Goal: Download file/media

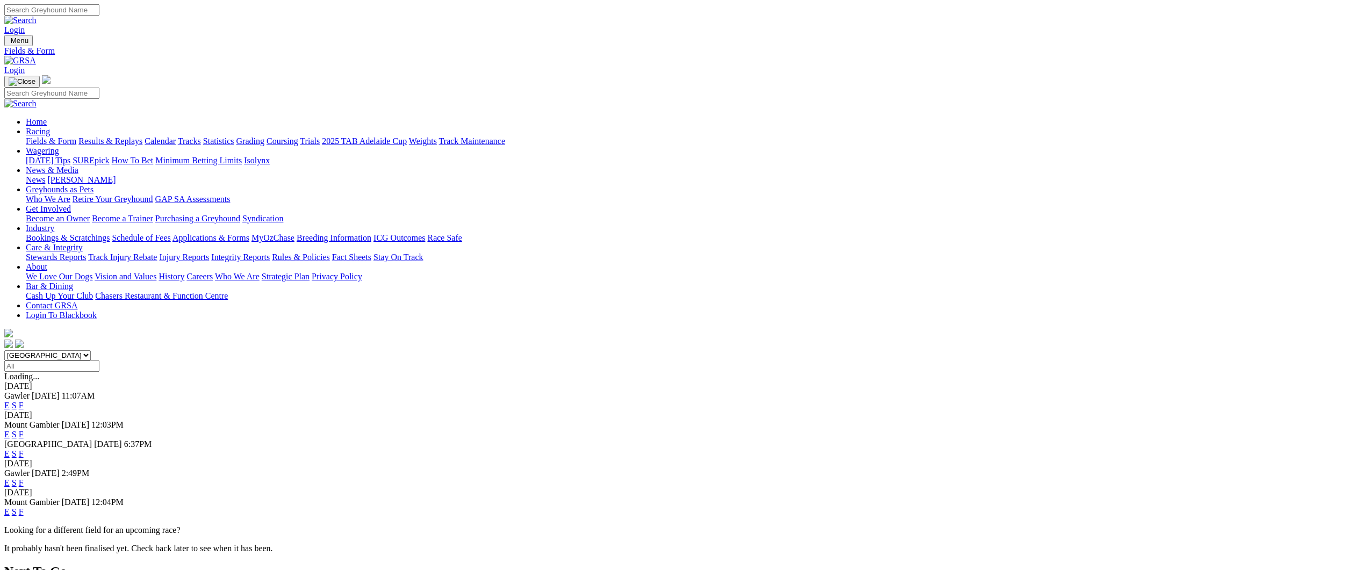
select select "QLD"
click at [91, 350] on select "South Australia New South Wales Northern Territory Queensland Tasmania Victoria…" at bounding box center [47, 355] width 87 height 10
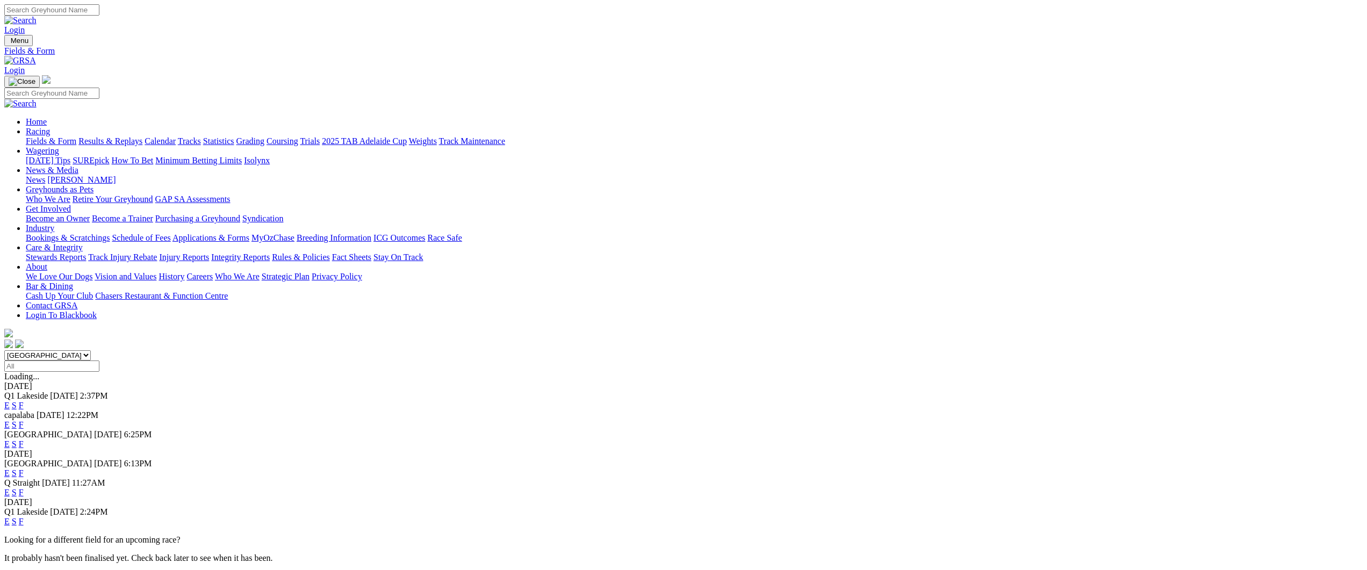
click at [24, 469] on link "F" at bounding box center [21, 473] width 5 height 9
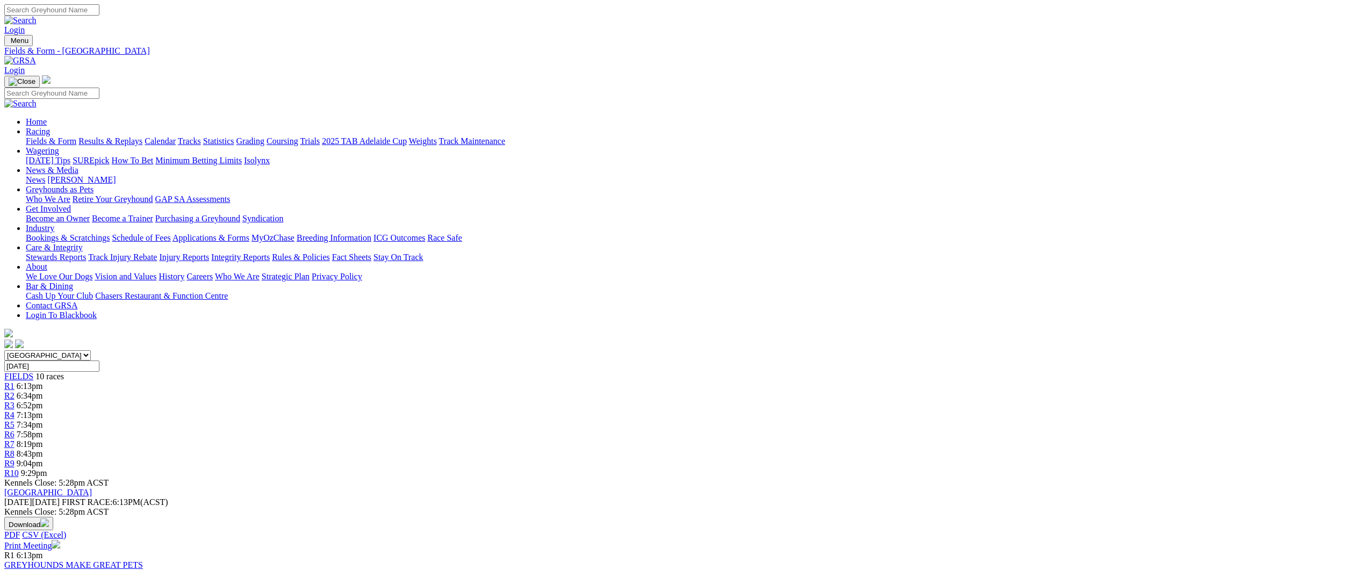
click at [49, 519] on img "button" at bounding box center [44, 523] width 9 height 9
click at [582, 140] on link "CSV (Excel)" at bounding box center [560, 135] width 44 height 9
